Goal: Entertainment & Leisure: Browse casually

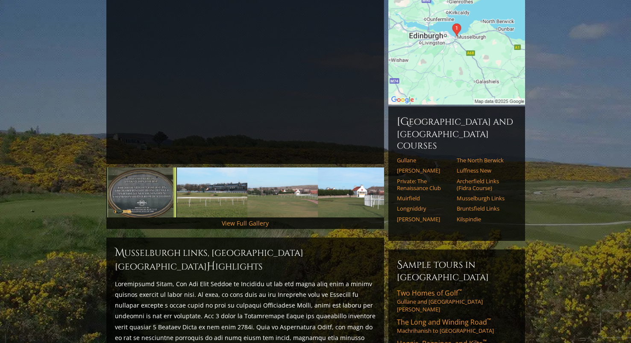
scroll to position [197, 0]
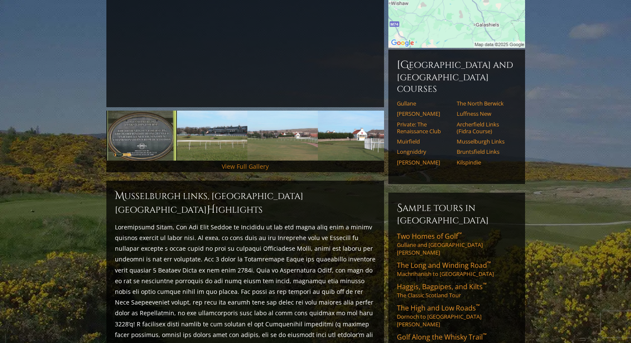
click at [227, 162] on link "View Full Gallery" at bounding box center [245, 166] width 47 height 8
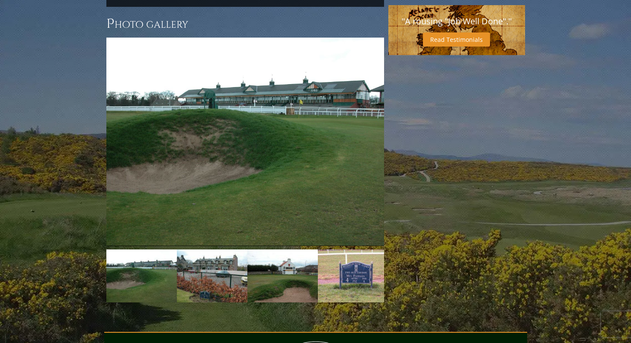
scroll to position [693, 0]
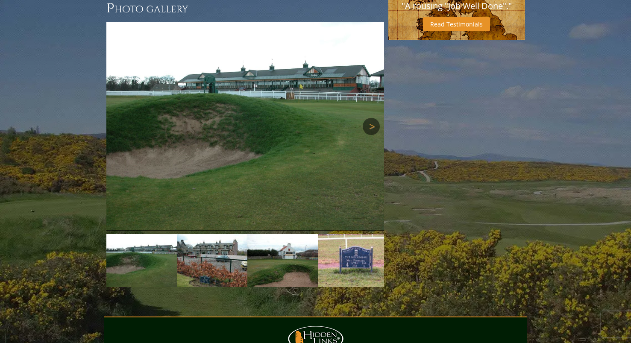
click at [373, 118] on link "Next" at bounding box center [371, 126] width 17 height 17
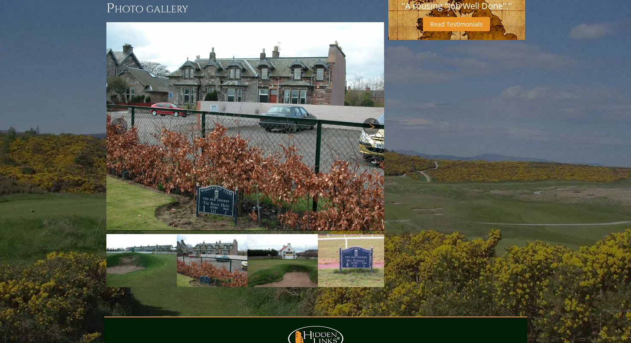
click at [373, 118] on link "Next" at bounding box center [371, 126] width 17 height 17
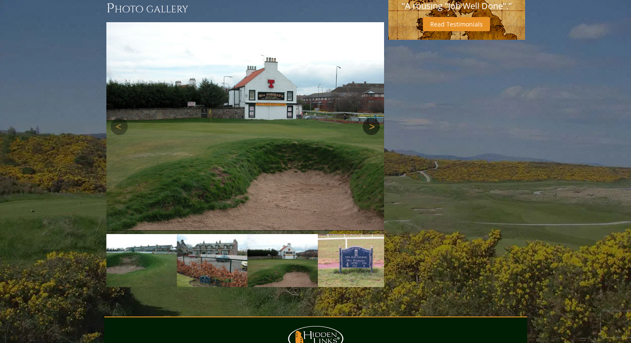
click at [373, 118] on link "Next" at bounding box center [371, 126] width 17 height 17
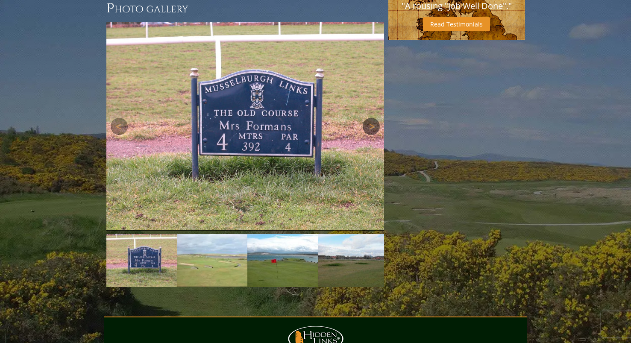
click at [373, 118] on link "Next" at bounding box center [371, 126] width 17 height 17
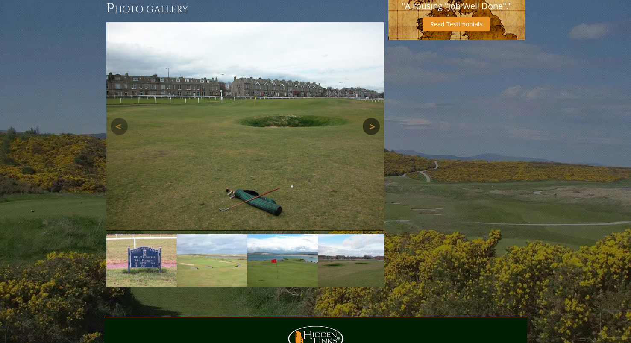
click at [373, 118] on link "Next" at bounding box center [371, 126] width 17 height 17
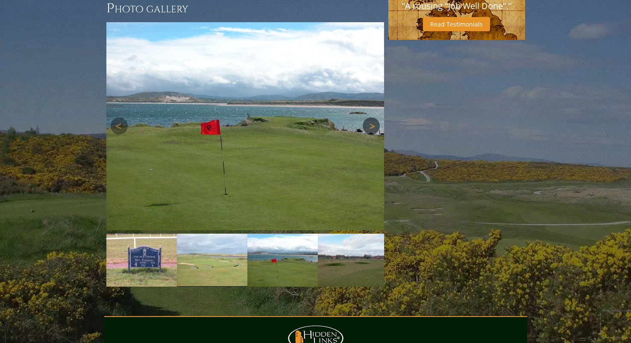
click at [373, 117] on link "Next" at bounding box center [371, 125] width 17 height 17
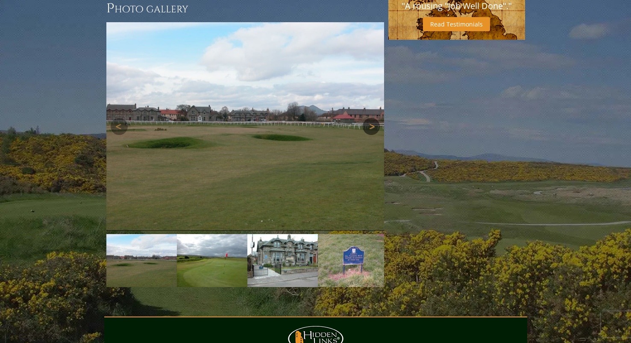
click at [373, 118] on link "Next" at bounding box center [371, 126] width 17 height 17
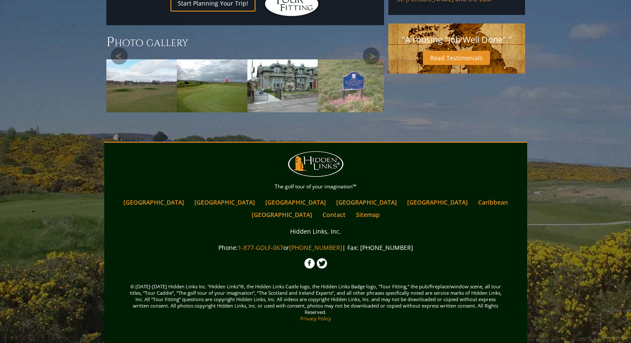
click at [373, 108] on div at bounding box center [245, 84] width 278 height 56
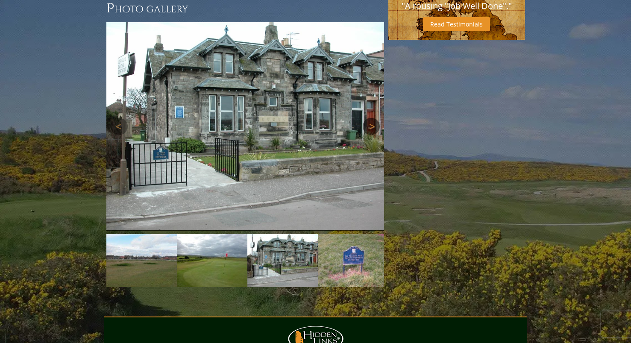
click at [373, 94] on div "Next" at bounding box center [245, 126] width 278 height 208
